Goal: Task Accomplishment & Management: Complete application form

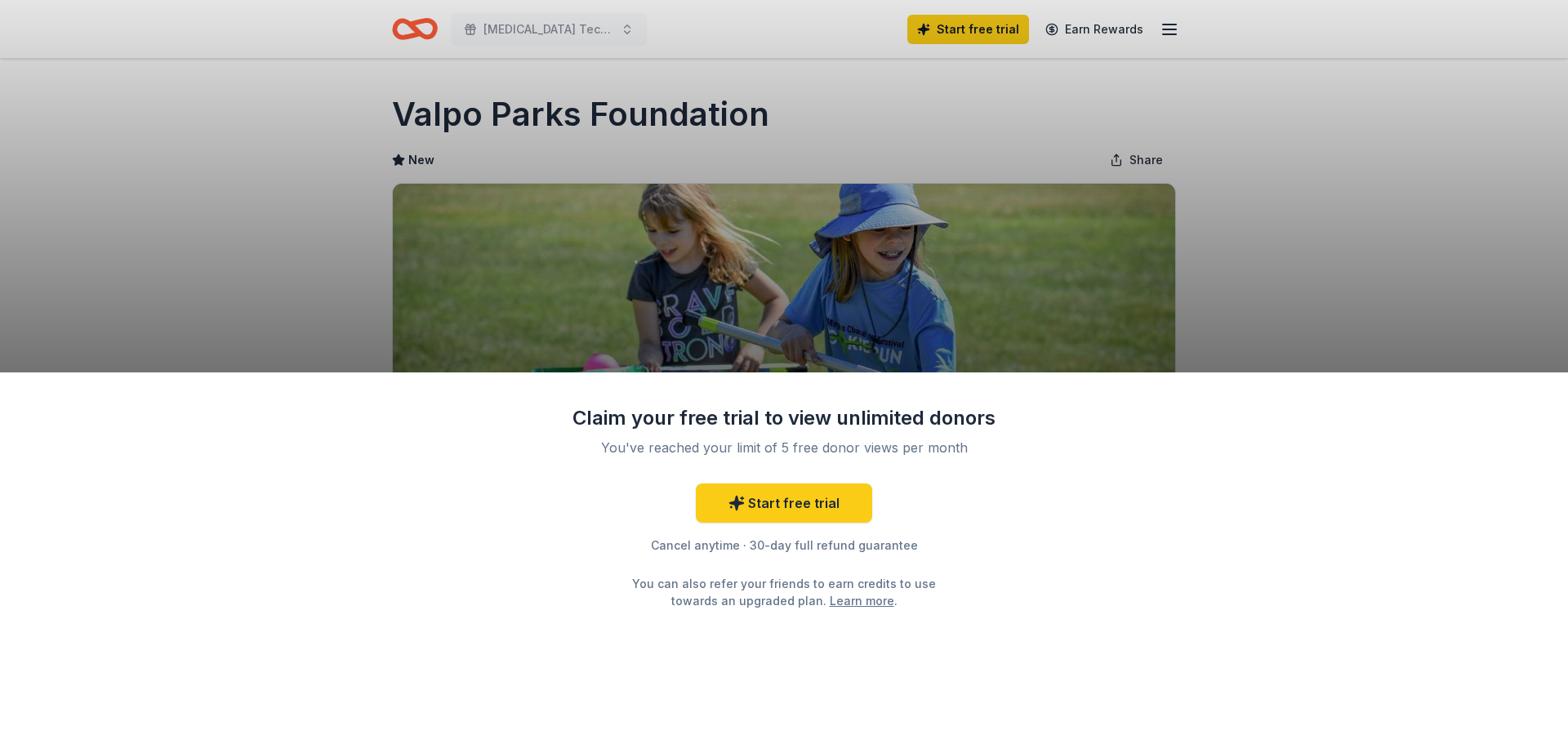
click at [404, 29] on div "Claim your free trial to view unlimited donors You've reached your limit of 5 f…" at bounding box center [784, 372] width 1568 height 744
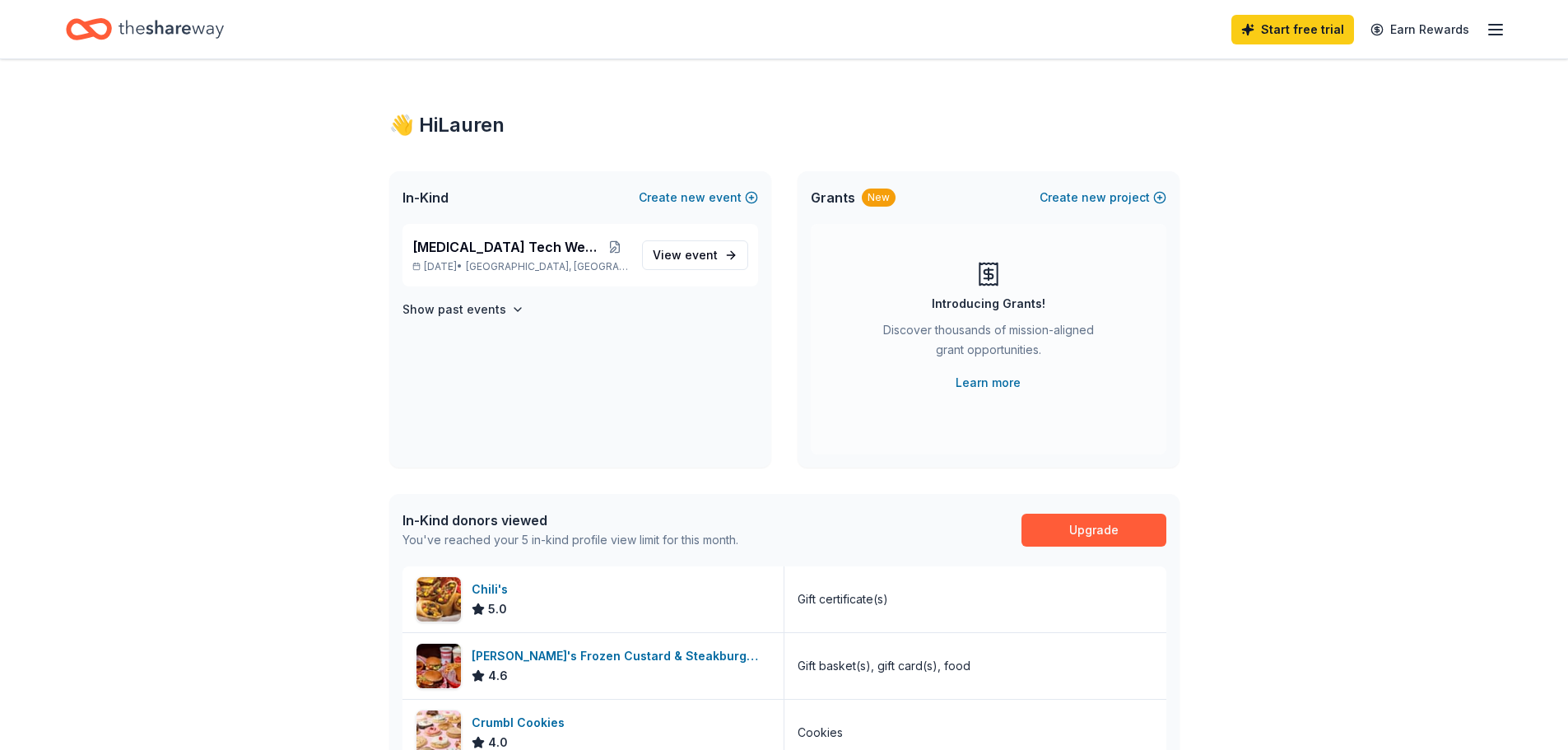
click at [163, 32] on icon "Home" at bounding box center [170, 29] width 105 height 18
click at [731, 256] on link "View event" at bounding box center [695, 255] width 106 height 30
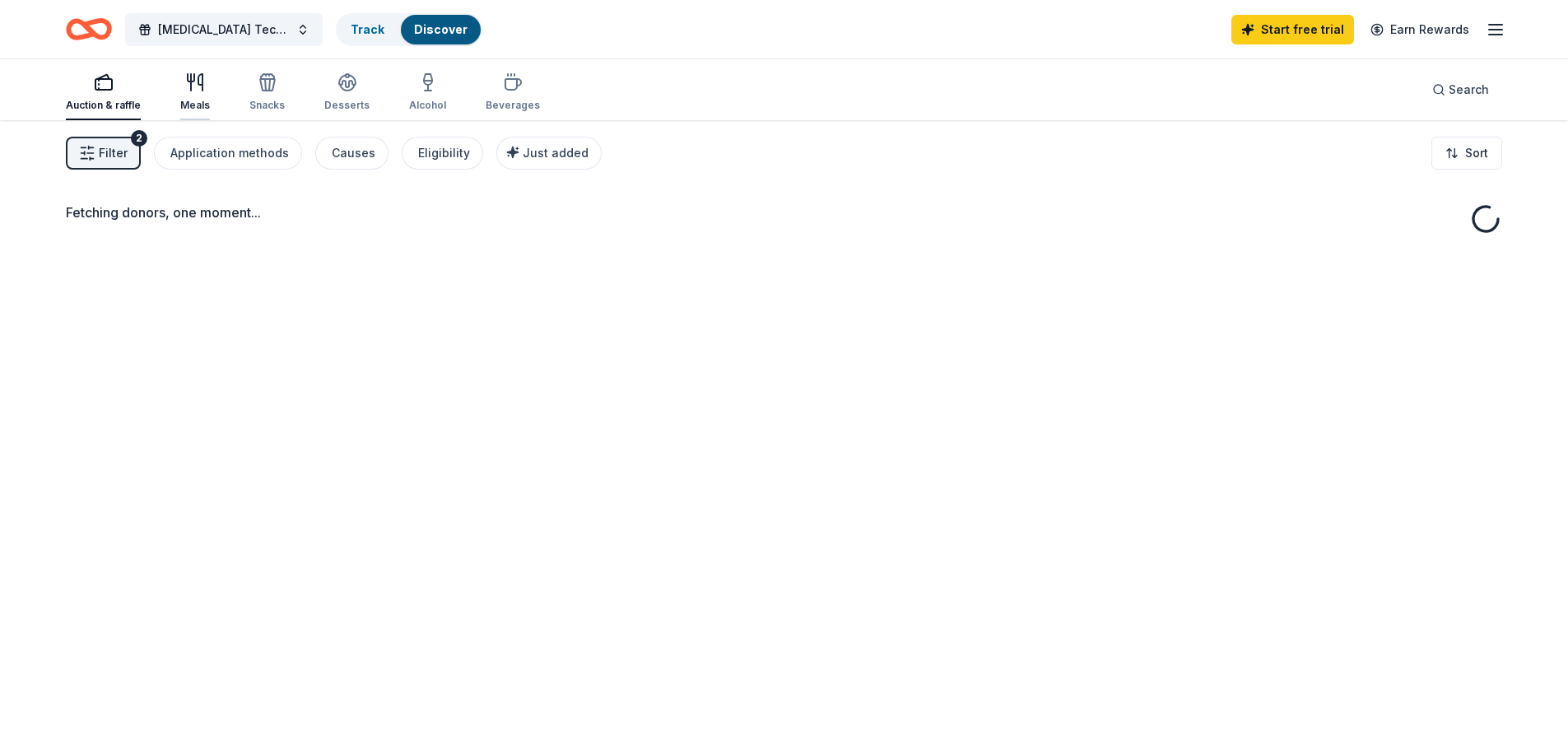
click at [189, 99] on div "Meals" at bounding box center [195, 105] width 30 height 13
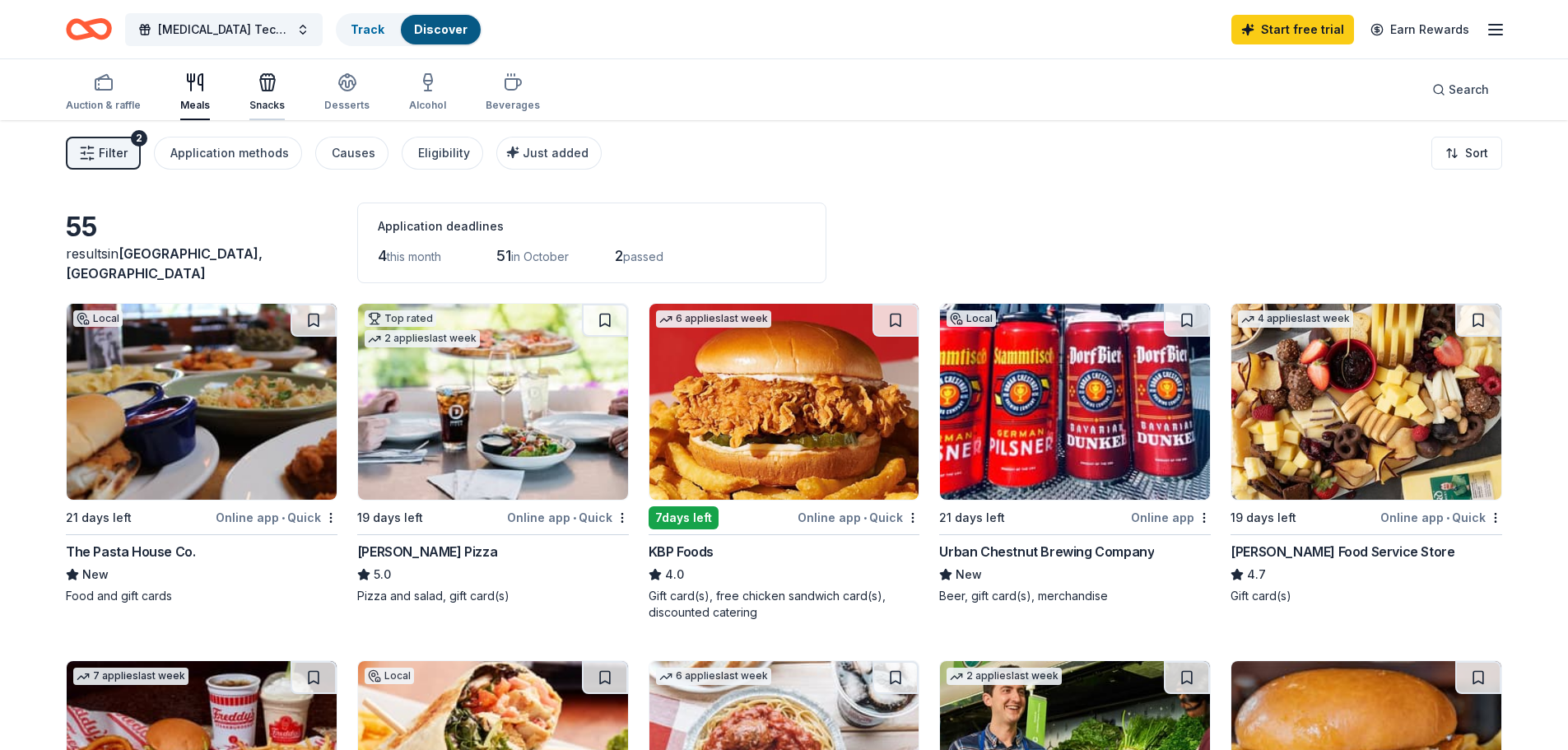
click at [268, 97] on div "Snacks" at bounding box center [266, 93] width 36 height 40
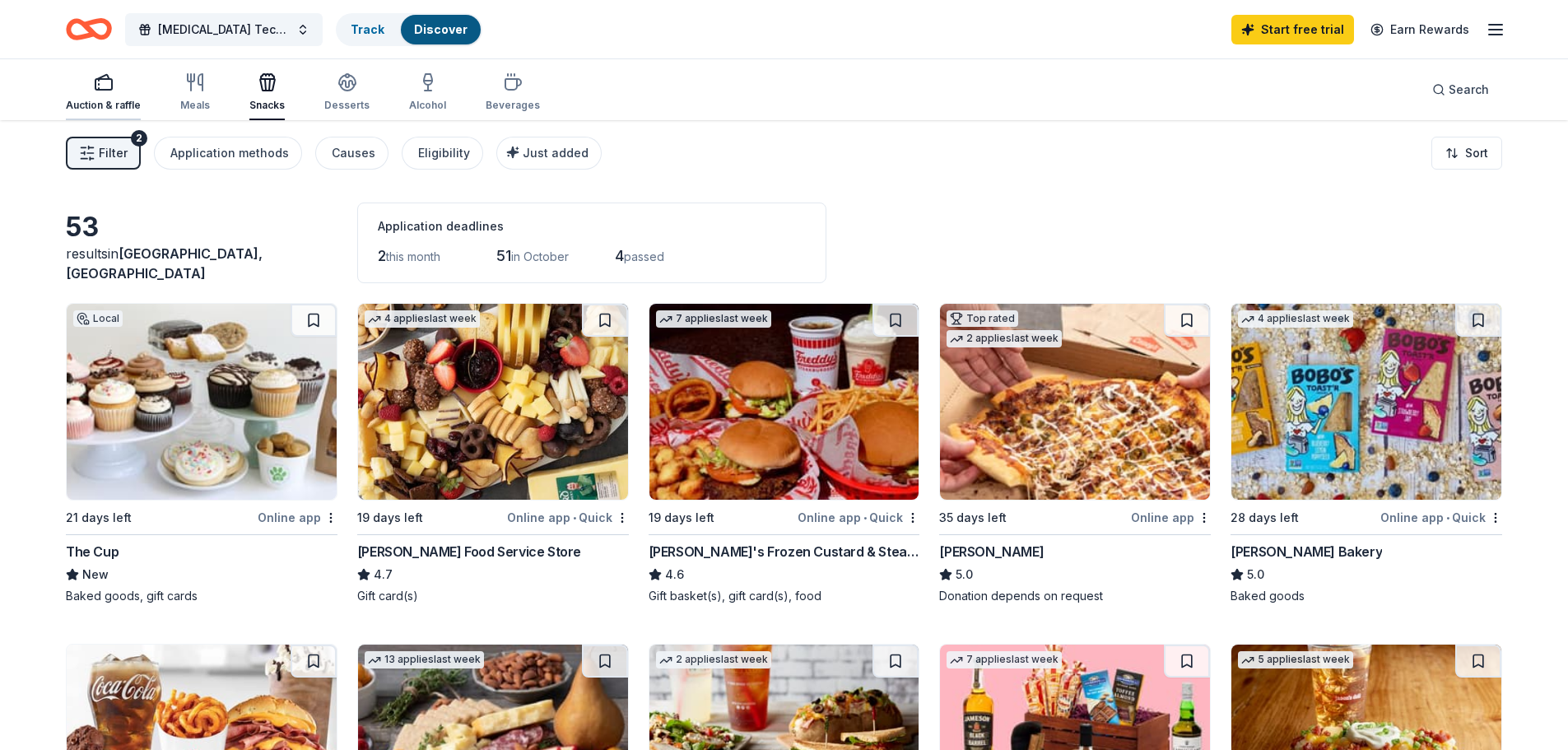
click at [112, 93] on div "Auction & raffle" at bounding box center [103, 93] width 75 height 40
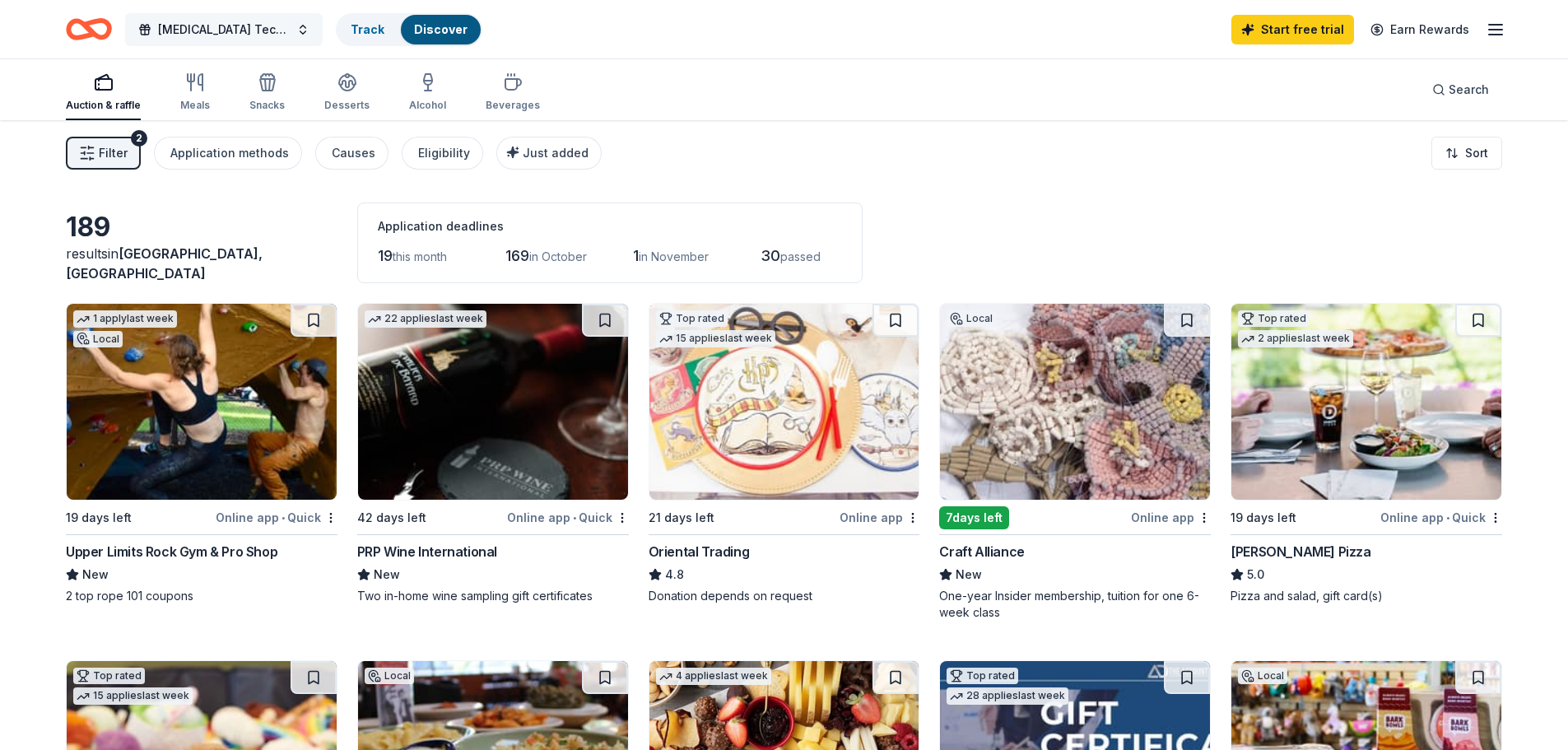
click at [227, 24] on span "[MEDICAL_DATA] Tech Week 2025" at bounding box center [223, 30] width 132 height 20
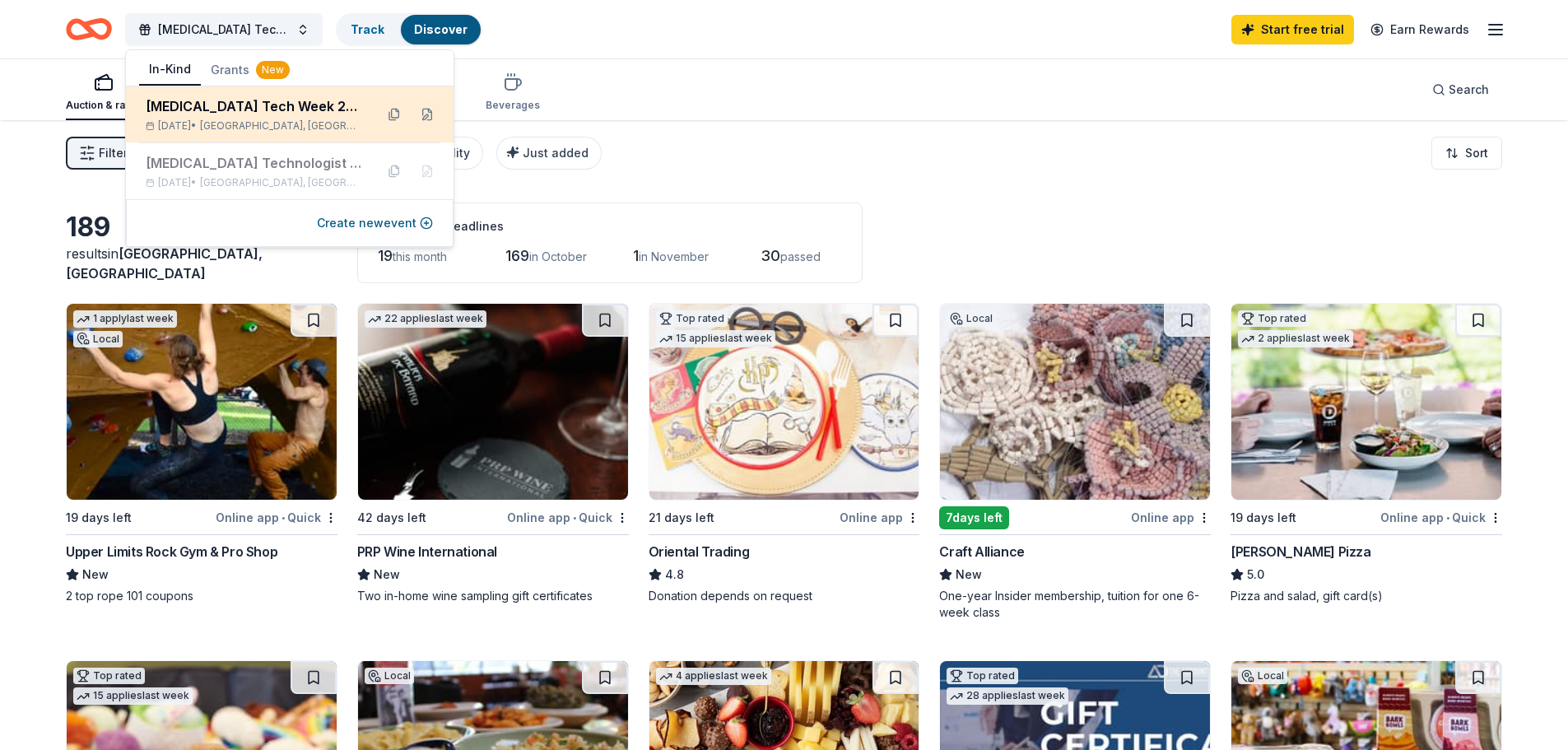
click at [278, 117] on div "Radiology Tech Week 2025 Nov 03, 2025 • Mehlville, MO" at bounding box center [253, 114] width 216 height 36
click at [430, 110] on button at bounding box center [427, 114] width 26 height 26
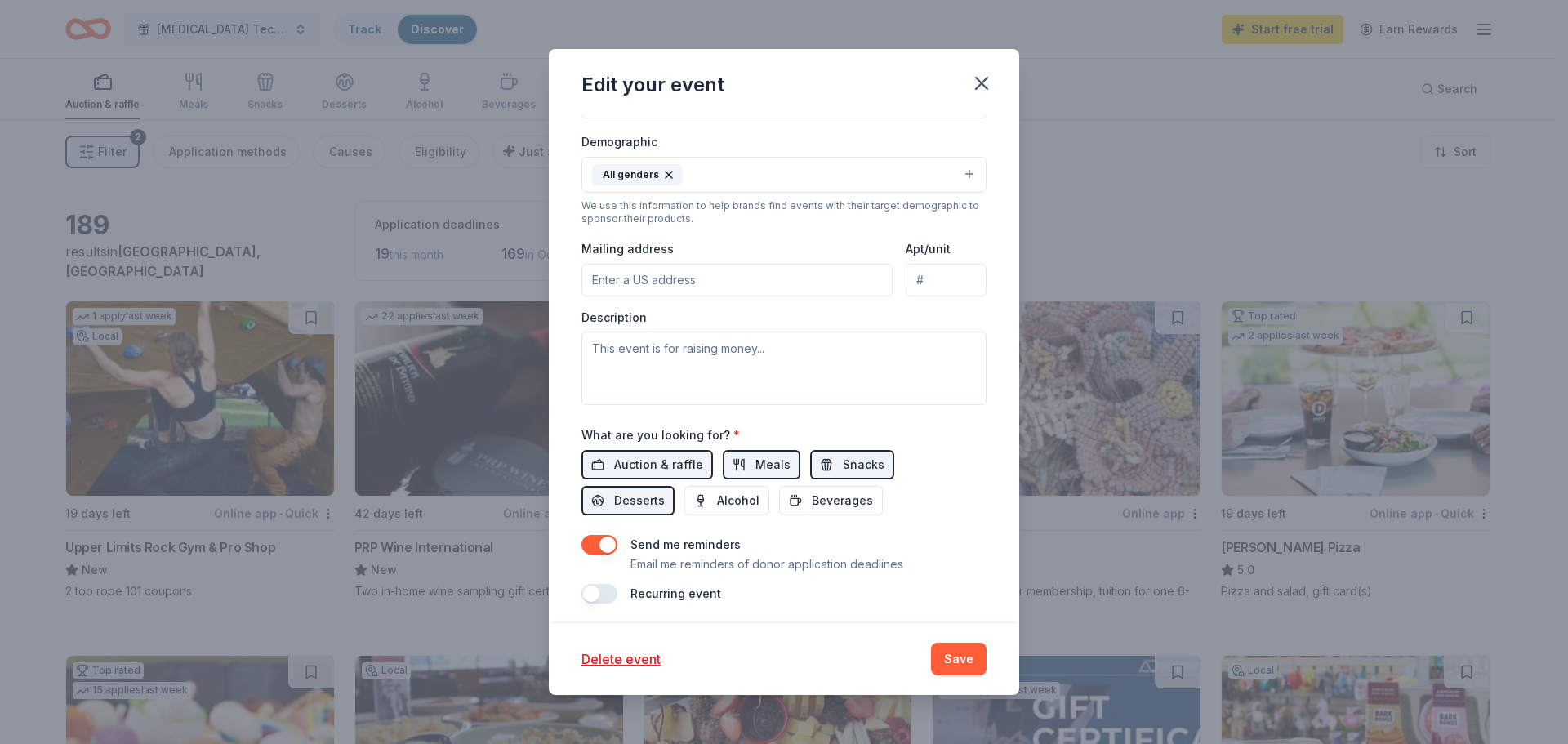
scroll to position [377, 0]
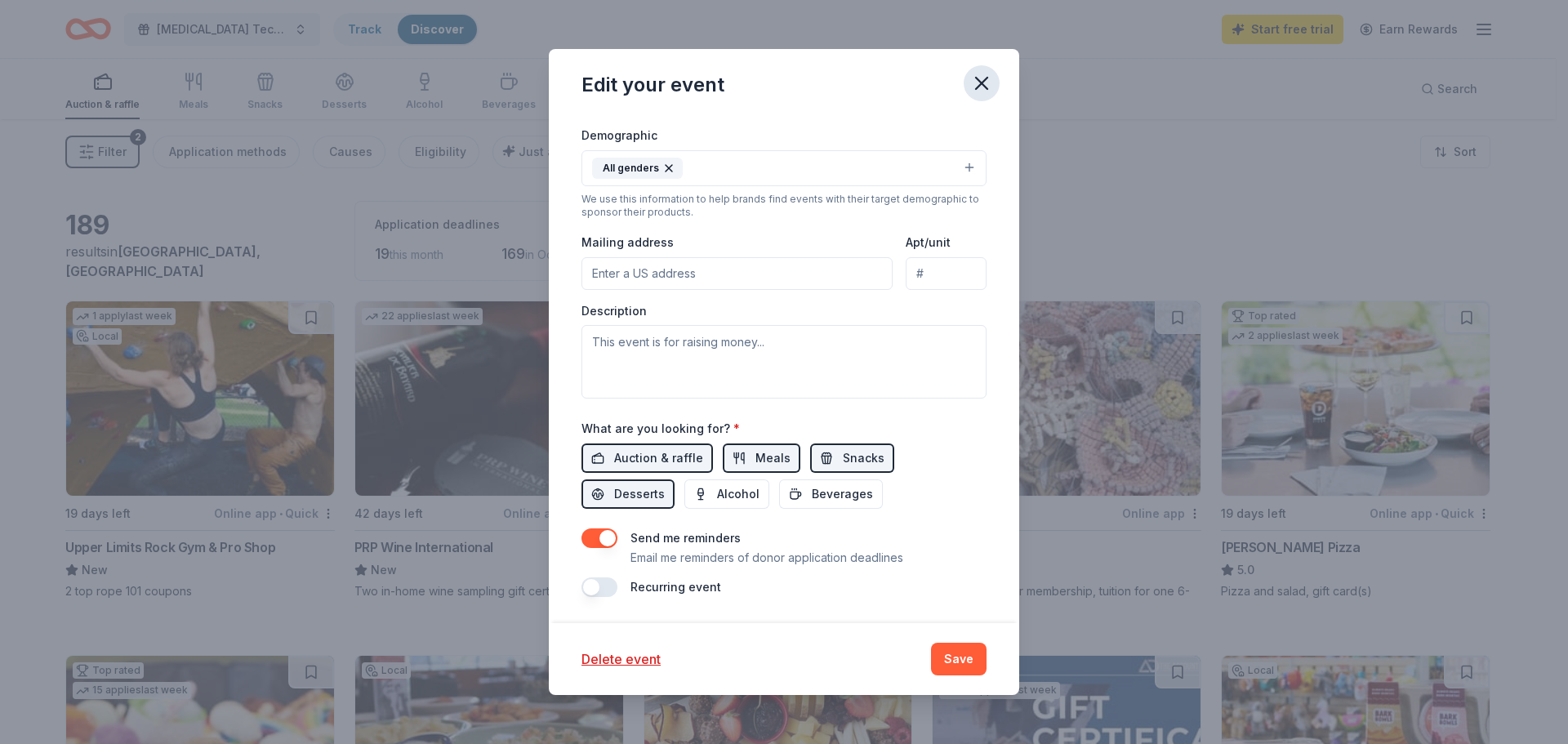
click at [976, 80] on icon "button" at bounding box center [982, 84] width 23 height 23
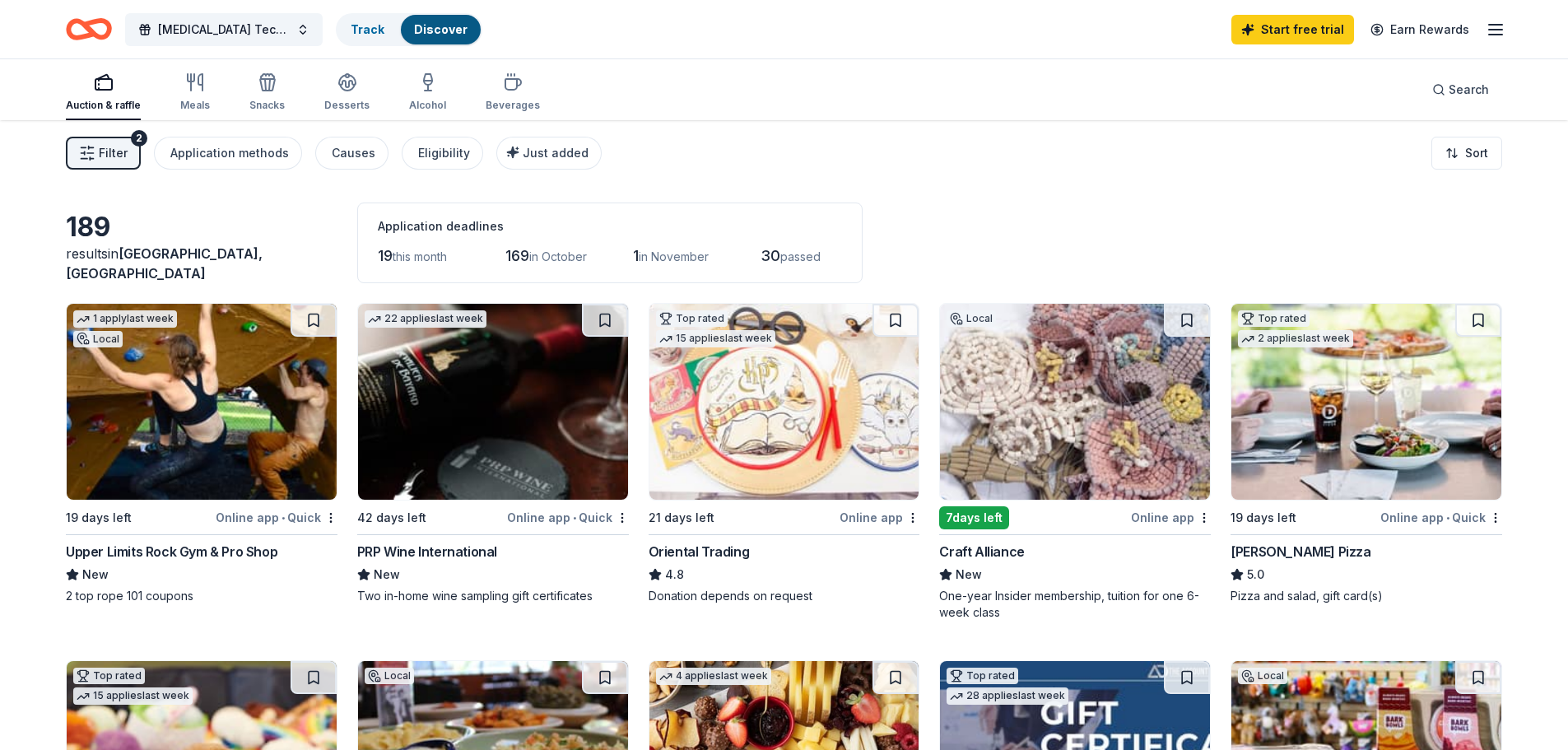
click at [108, 157] on span "Filter" at bounding box center [113, 153] width 29 height 20
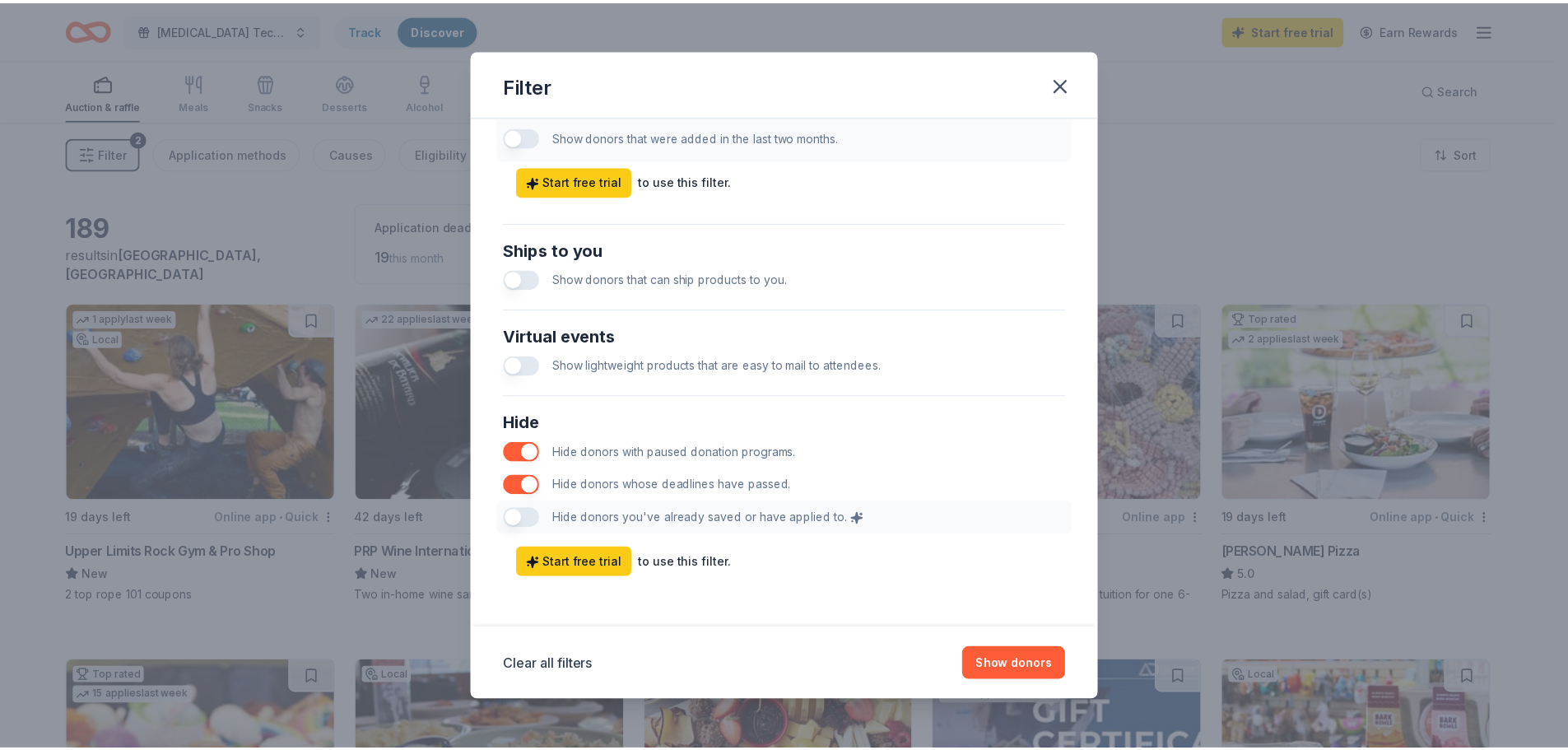
scroll to position [685, 0]
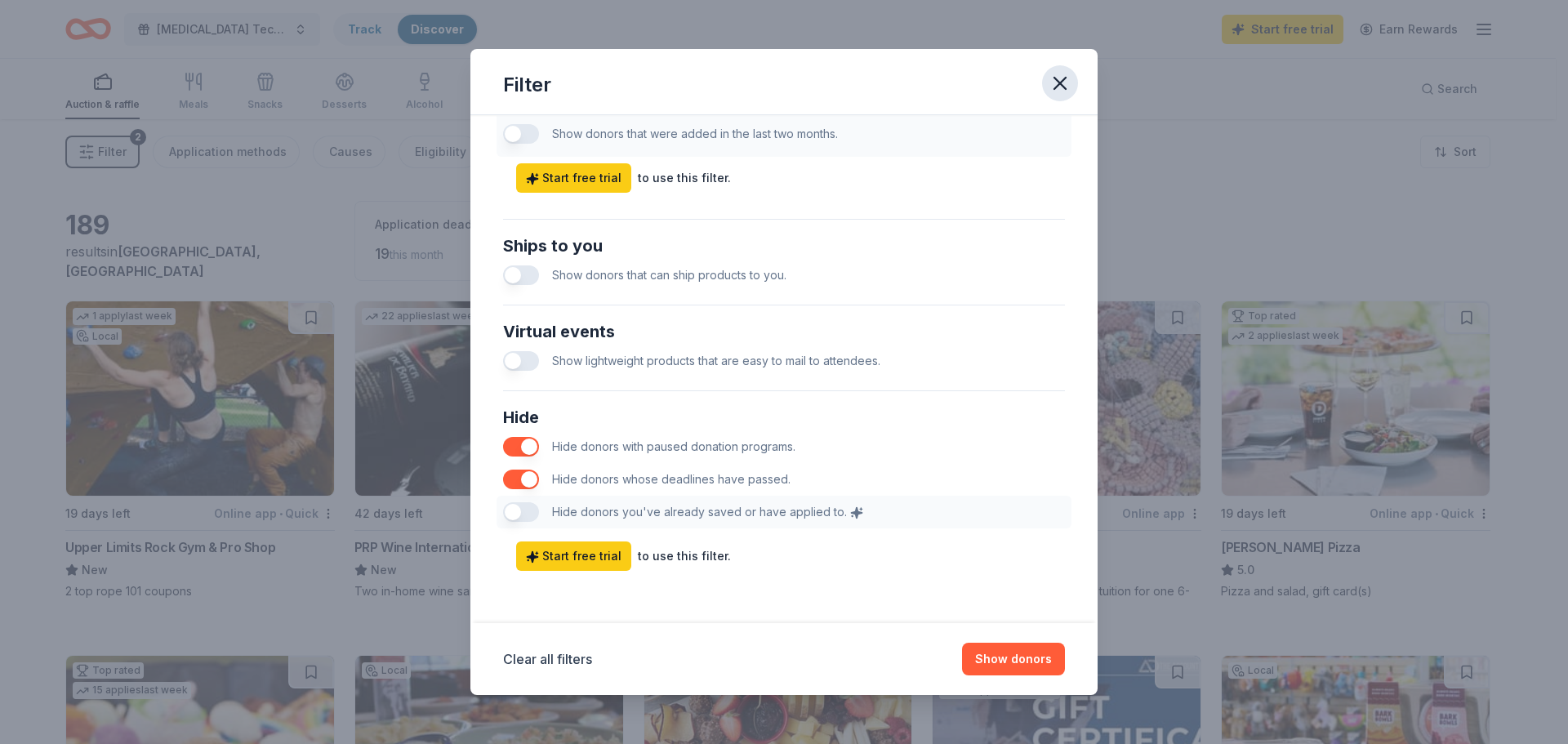
click at [1060, 83] on icon "button" at bounding box center [1060, 84] width 11 height 11
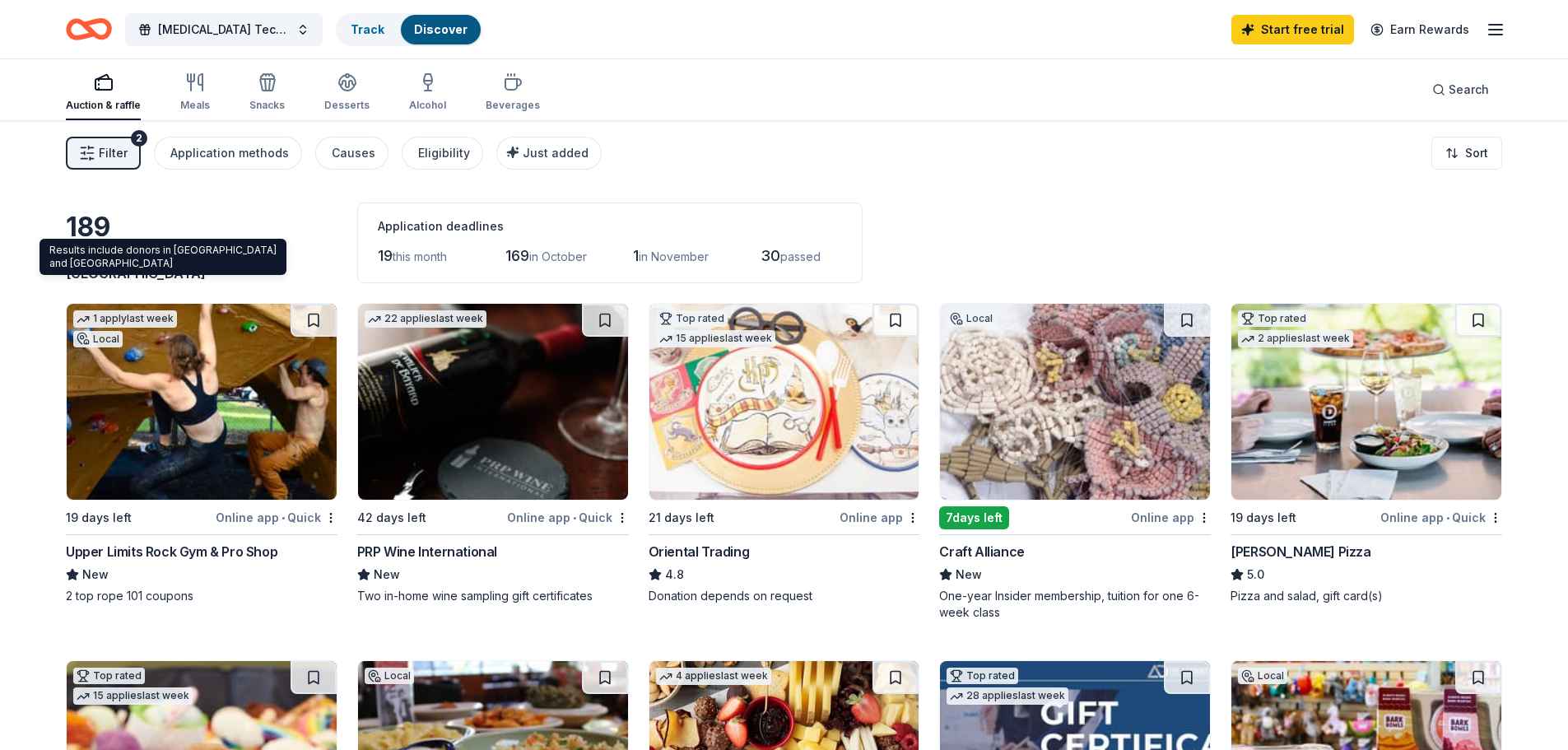
click at [183, 275] on span "Mehlville, MO" at bounding box center [165, 263] width 197 height 36
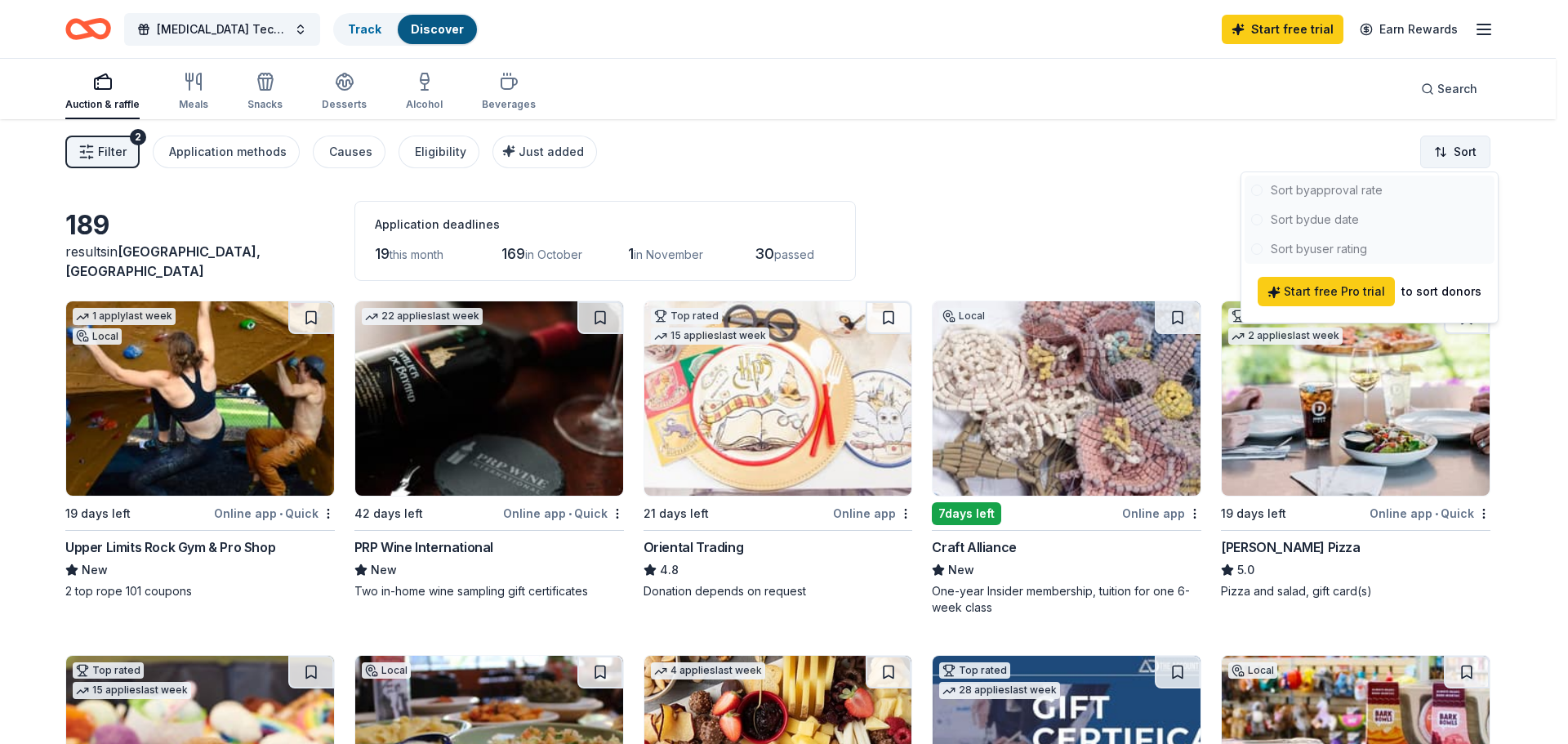
click at [1459, 144] on html "Radiology Tech Week 2025 Track Discover Start free trial Earn Rewards Auction &…" at bounding box center [784, 372] width 1568 height 744
click at [959, 159] on html "Radiology Tech Week 2025 Track Discover Start free trial Earn Rewards Auction &…" at bounding box center [784, 372] width 1568 height 744
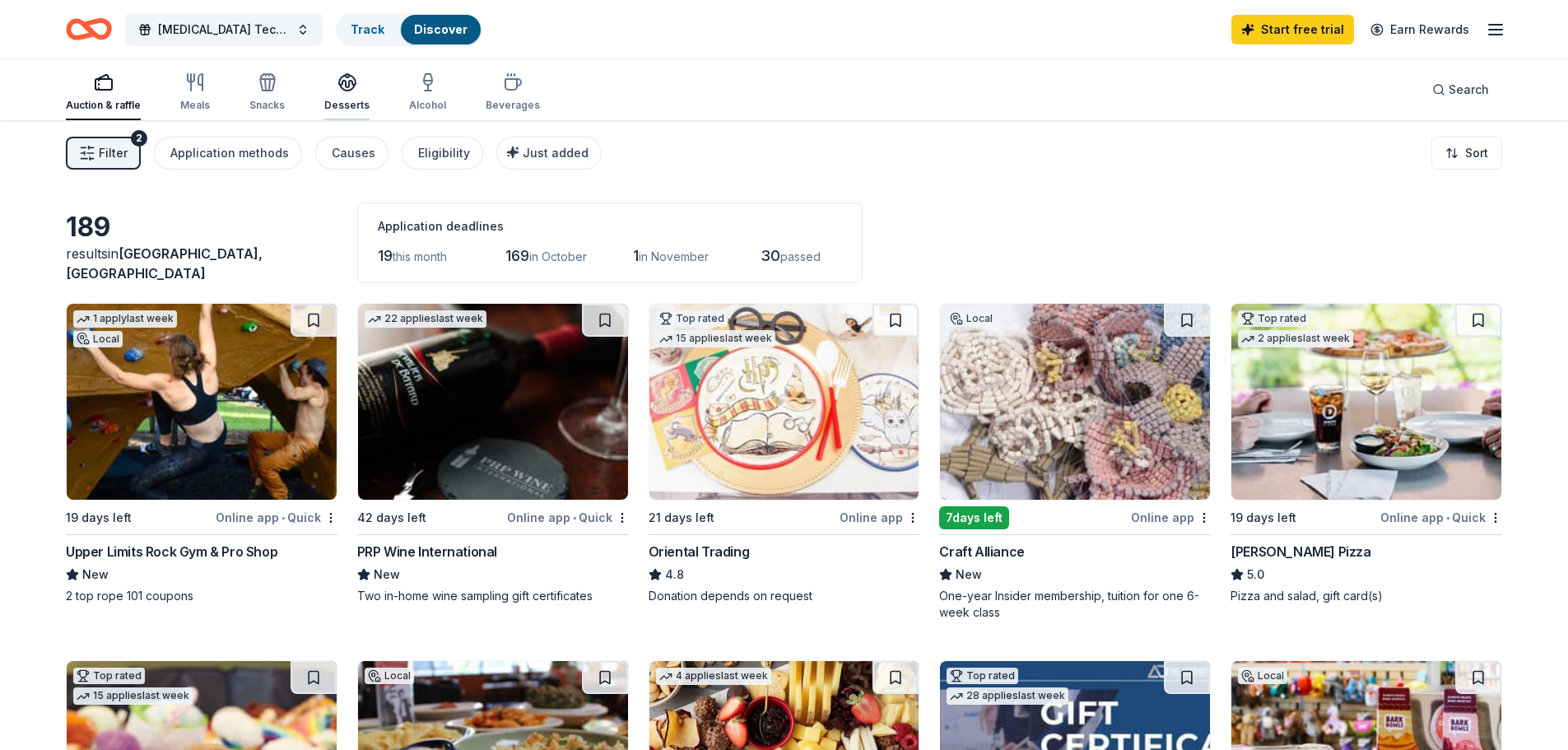
click at [345, 93] on div "Desserts" at bounding box center [347, 93] width 46 height 40
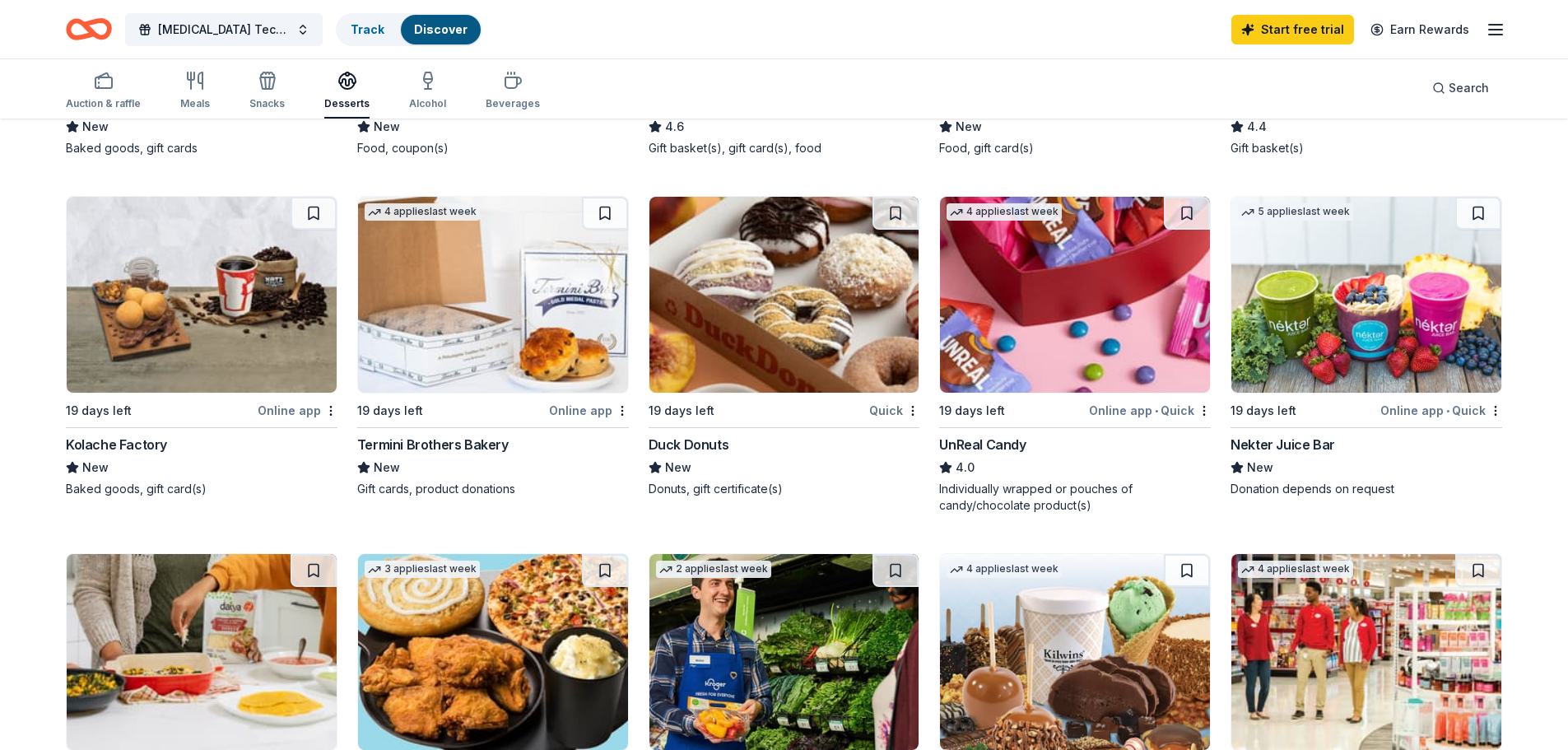
scroll to position [411, 0]
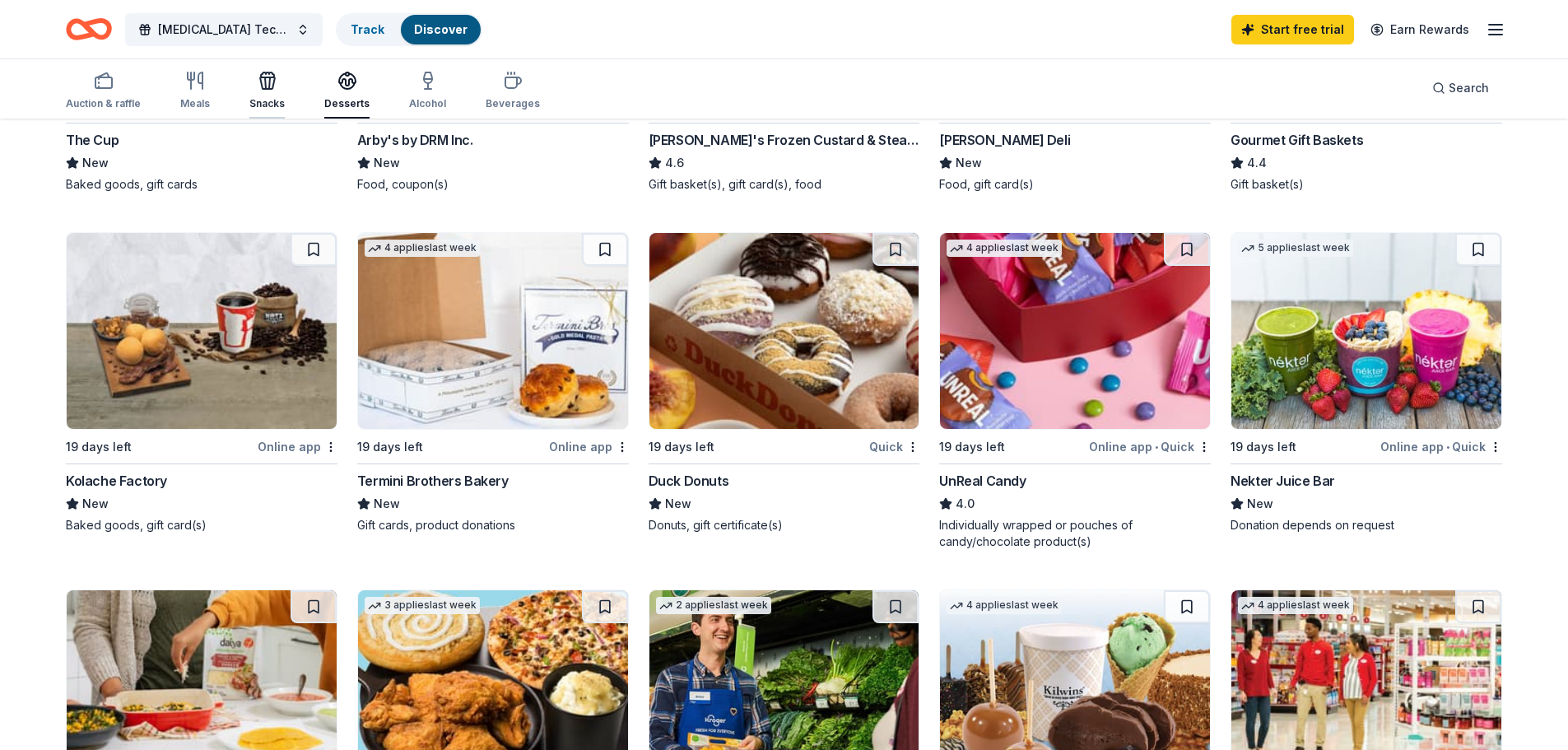
click at [263, 90] on div "Snacks" at bounding box center [266, 91] width 36 height 40
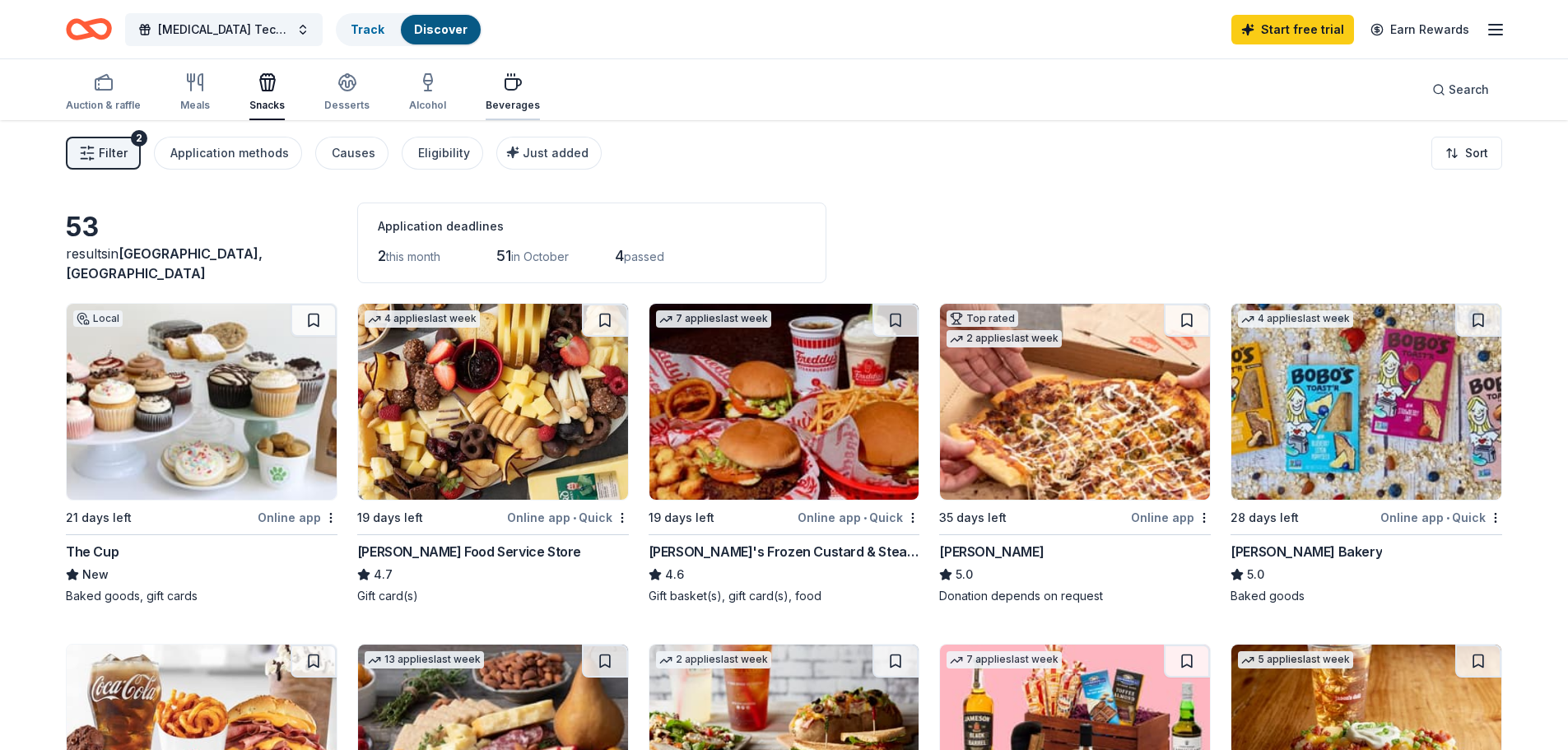
click at [506, 97] on div "Beverages" at bounding box center [513, 93] width 55 height 40
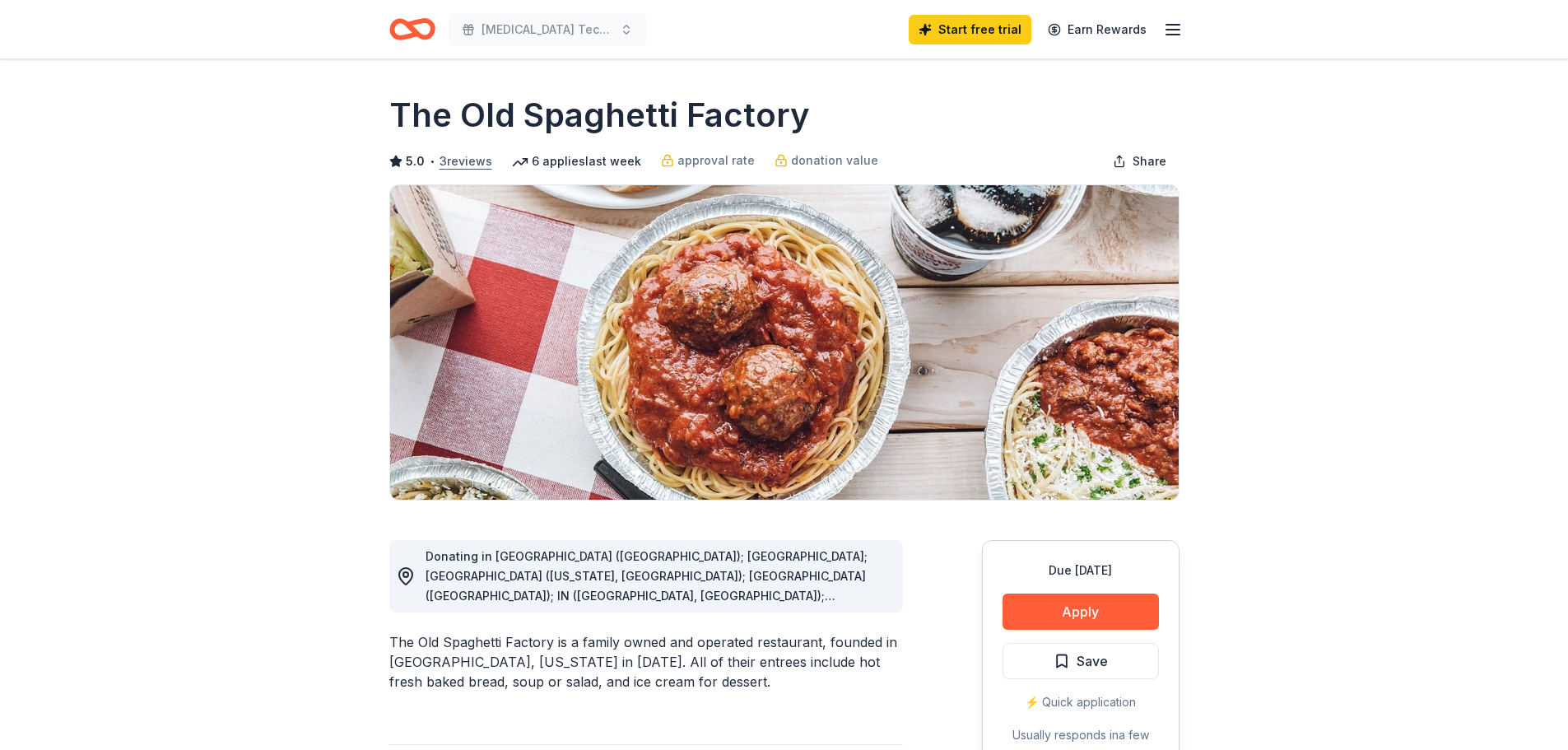
click at [458, 160] on button "3 reviews" at bounding box center [466, 161] width 53 height 20
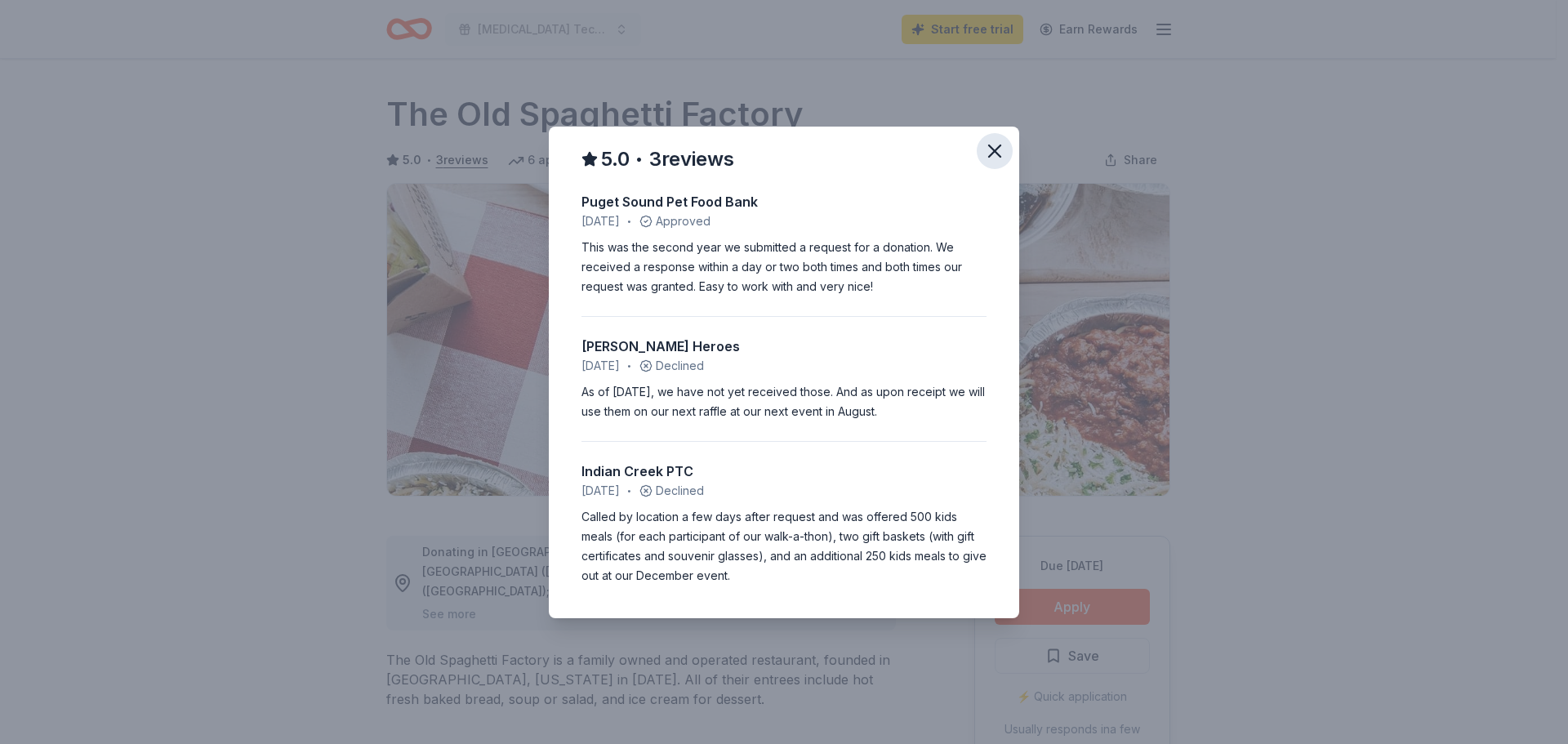
click at [986, 163] on button "button" at bounding box center [995, 151] width 36 height 36
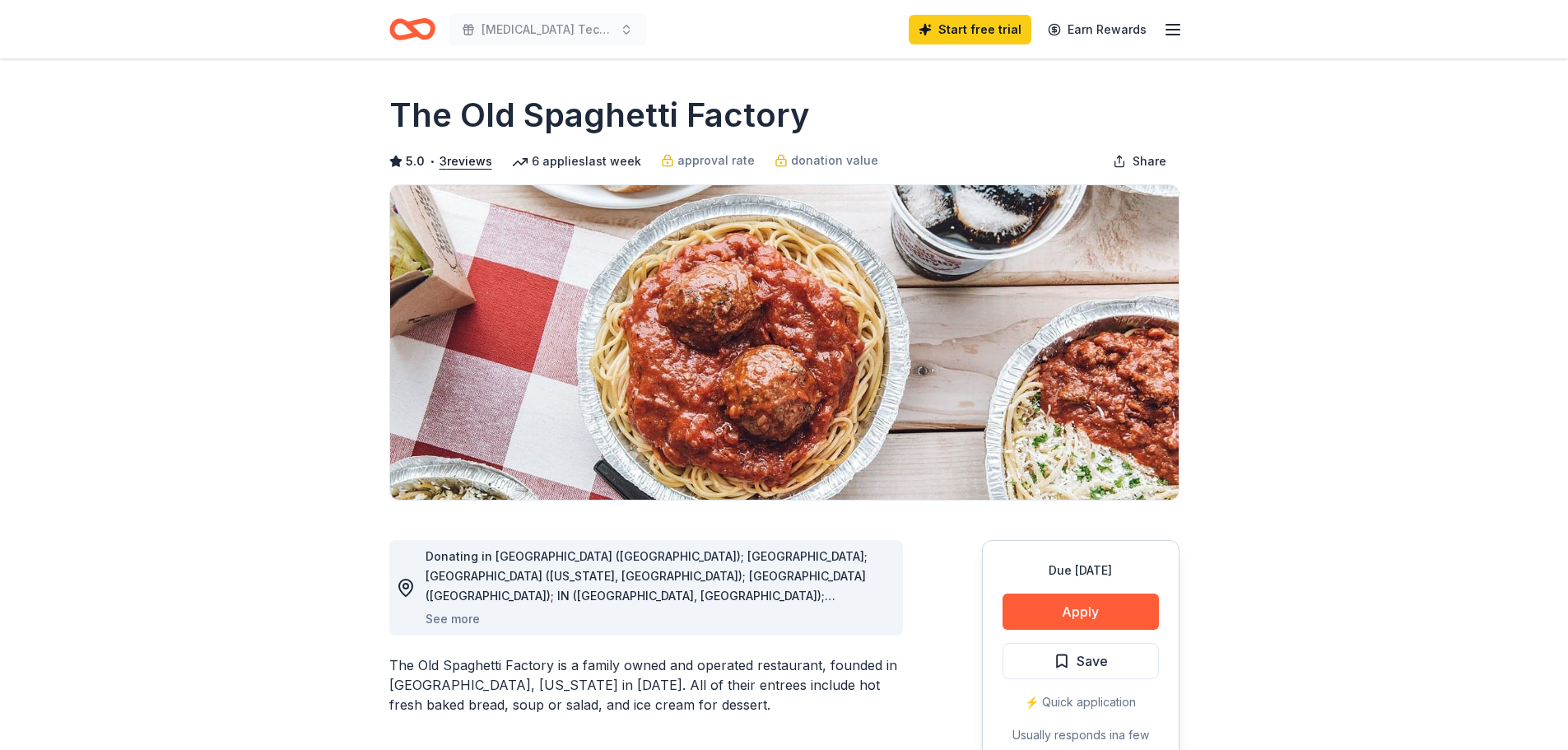
click at [410, 24] on icon "Home" at bounding box center [419, 29] width 26 height 17
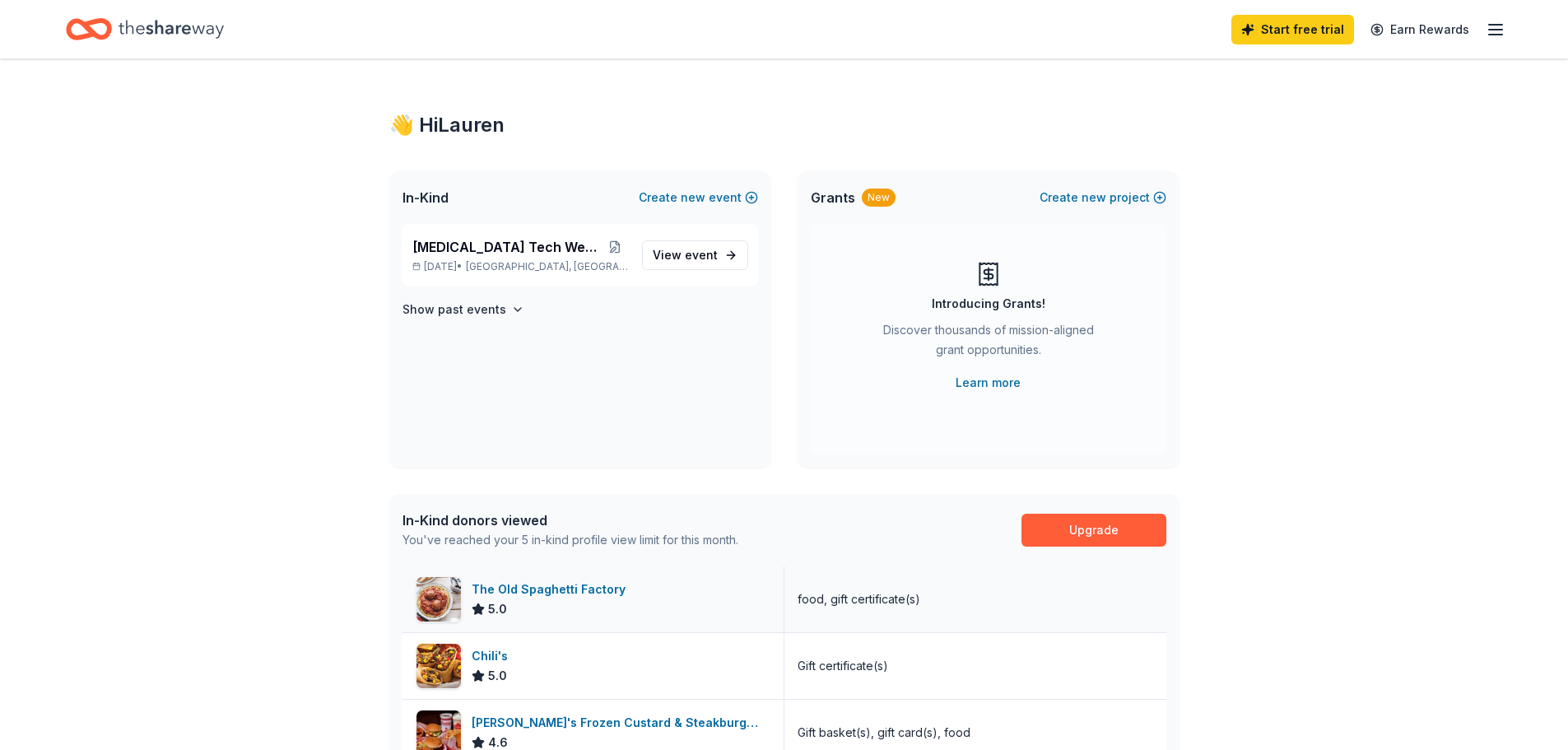
click at [555, 587] on div "The Old Spaghetti Factory" at bounding box center [552, 589] width 161 height 20
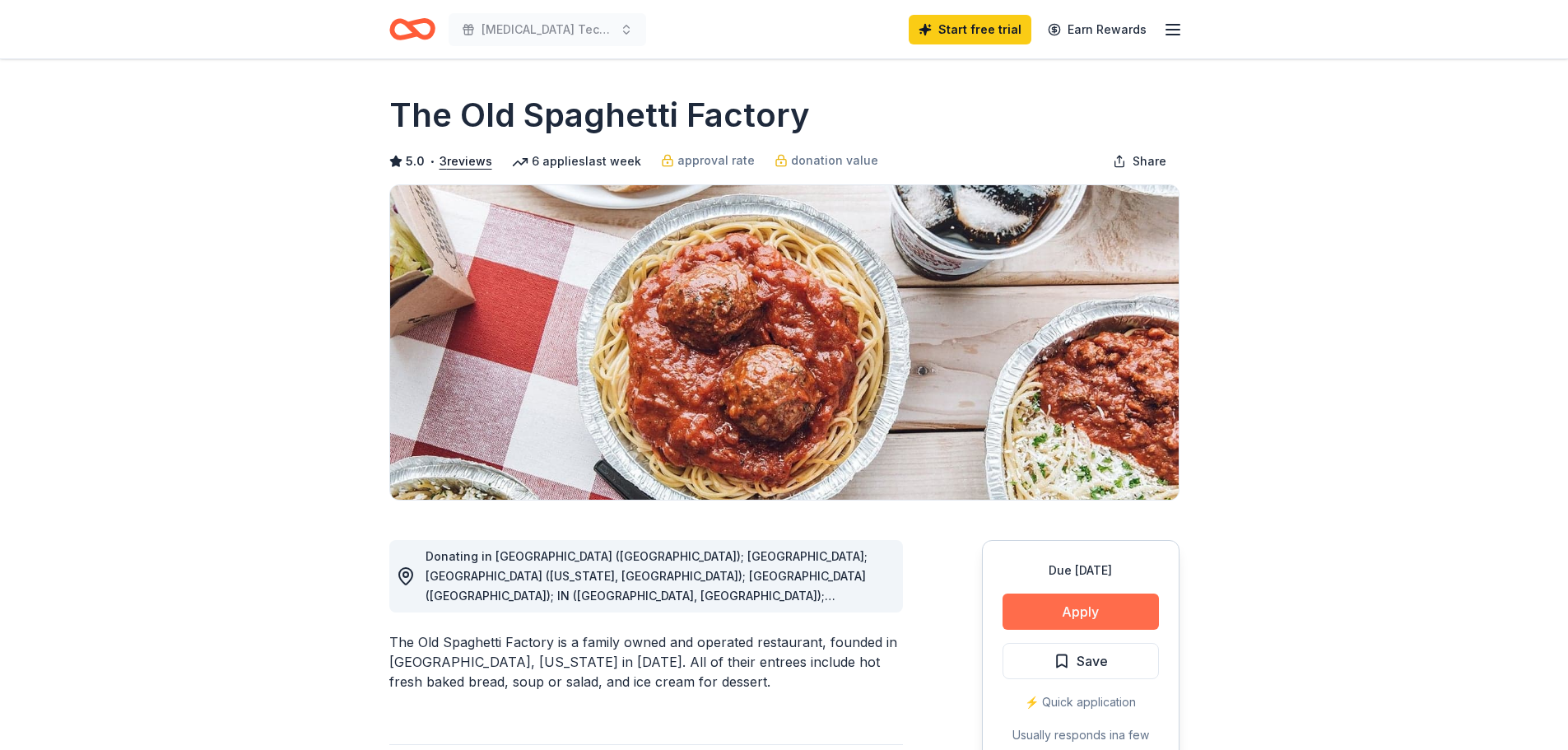
click at [1094, 616] on button "Apply" at bounding box center [1081, 612] width 156 height 36
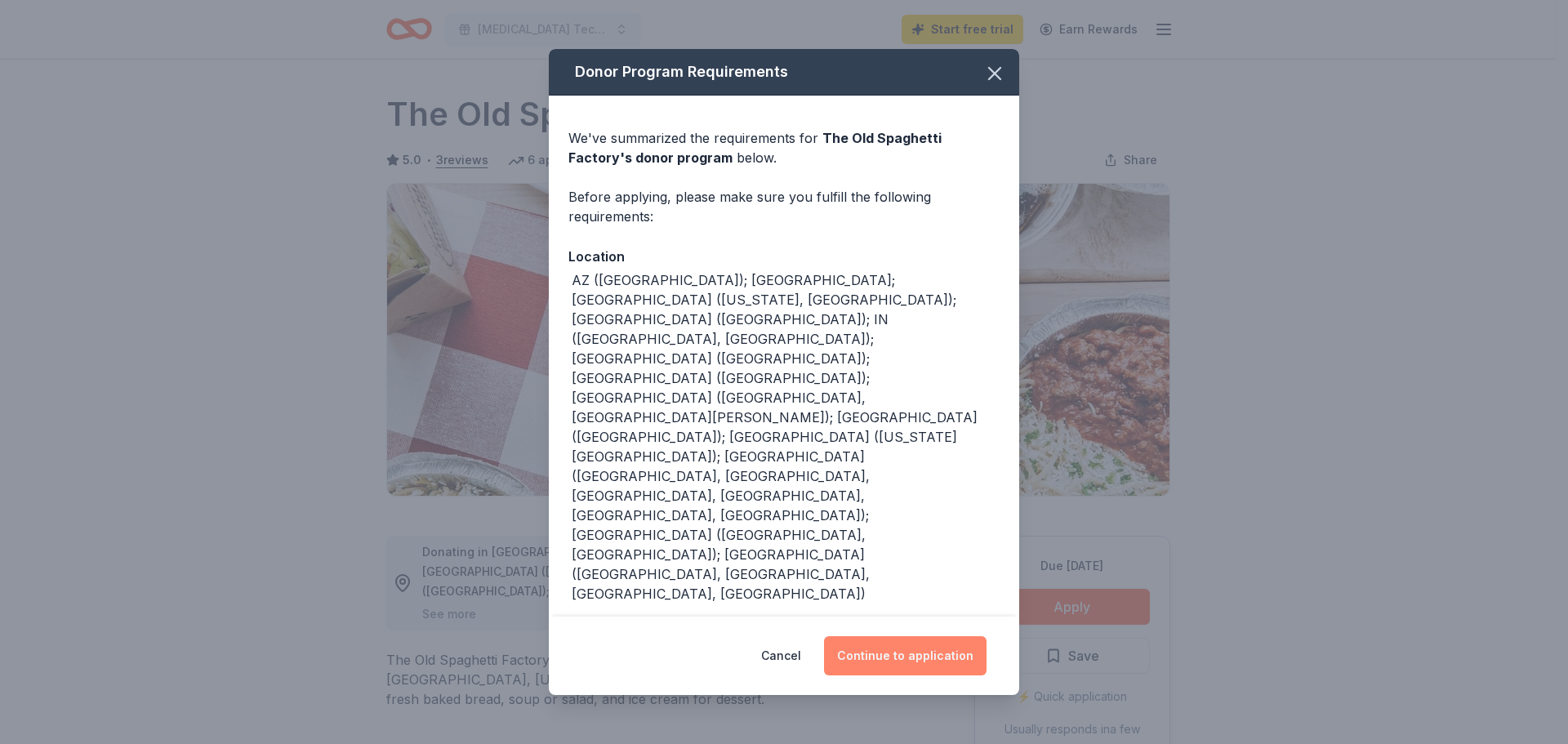
click at [900, 636] on button "Continue to application" at bounding box center [905, 656] width 163 height 39
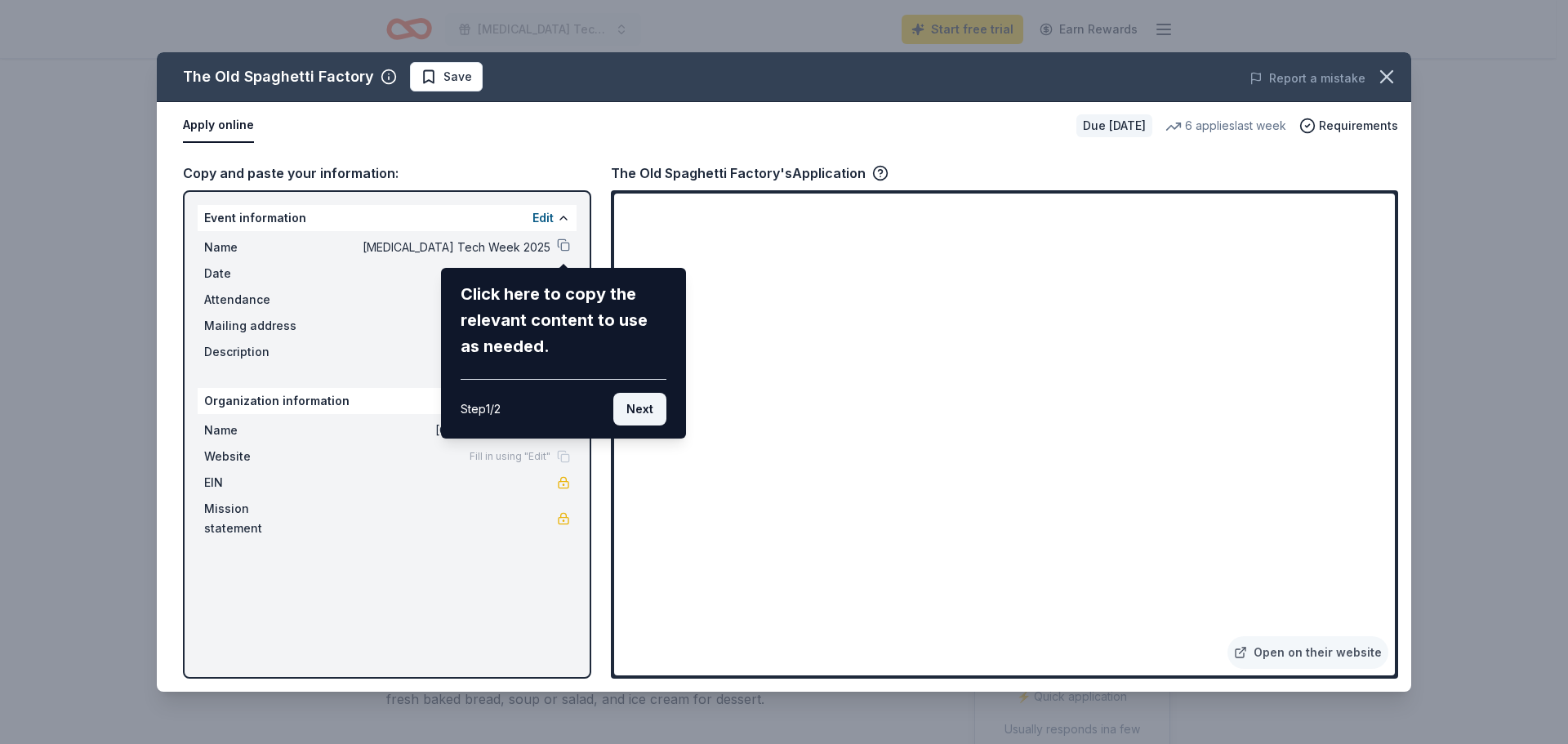
click at [641, 416] on button "Next" at bounding box center [640, 409] width 53 height 33
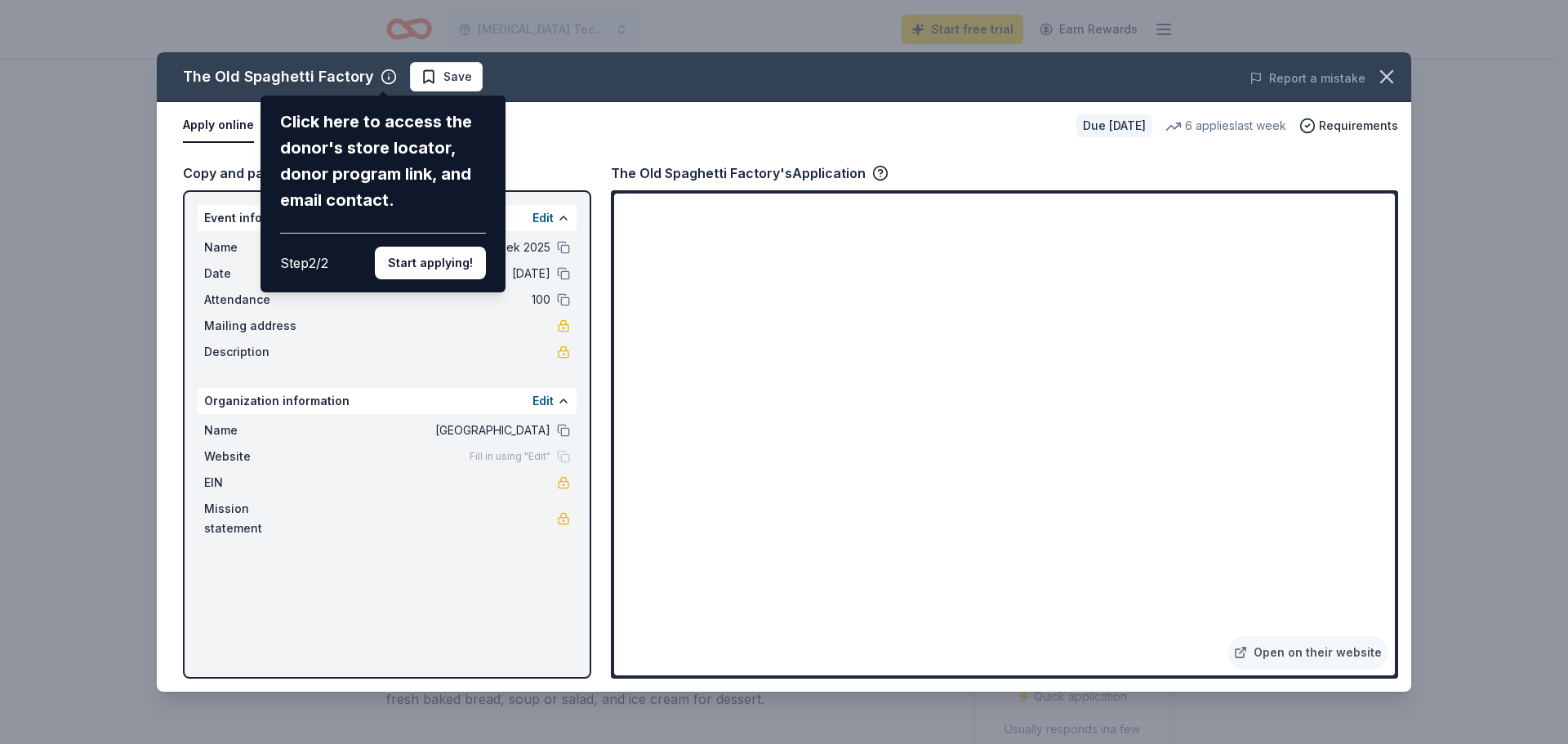
click at [410, 268] on button "Start applying!" at bounding box center [430, 263] width 111 height 33
